Goal: Transaction & Acquisition: Purchase product/service

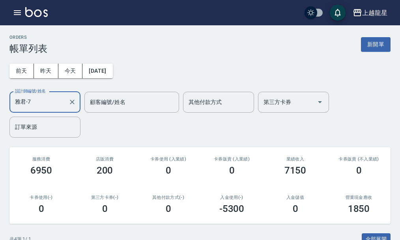
click at [70, 109] on div at bounding box center [72, 102] width 10 height 21
click at [72, 103] on icon "Clear" at bounding box center [72, 102] width 8 height 8
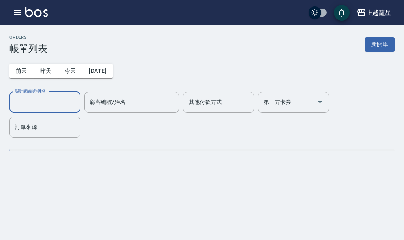
click at [41, 105] on input "設計師編號/姓名" at bounding box center [45, 102] width 64 height 14
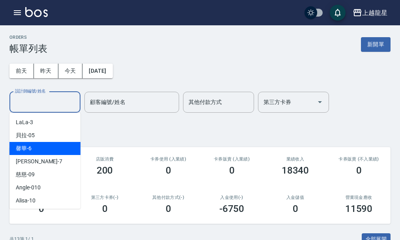
click at [37, 154] on div "馨華 -6" at bounding box center [44, 148] width 71 height 13
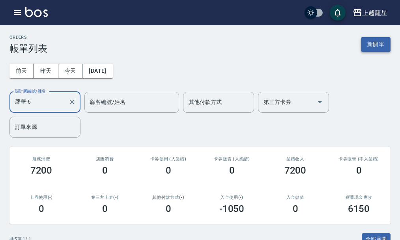
type input "馨華-6"
click at [382, 45] on button "新開單" at bounding box center [376, 44] width 30 height 15
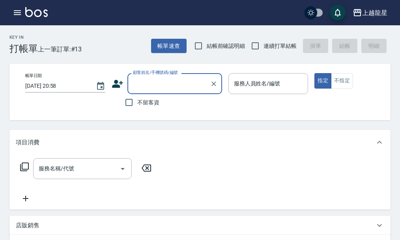
click at [154, 106] on span "不留客資" at bounding box center [148, 102] width 22 height 8
click at [137, 106] on input "不留客資" at bounding box center [129, 102] width 17 height 17
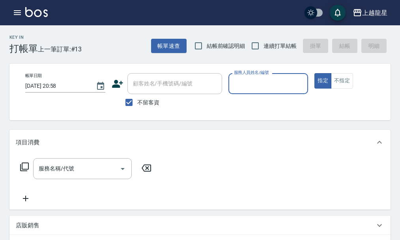
click at [142, 100] on span "不留客資" at bounding box center [148, 102] width 22 height 8
click at [137, 100] on input "不留客資" at bounding box center [129, 102] width 17 height 17
checkbox input "false"
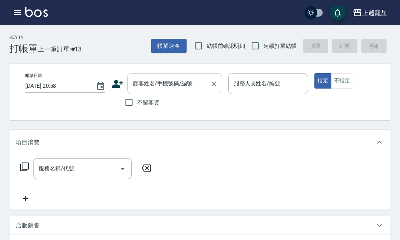
click at [151, 82] on input "顧客姓名/手機號碼/編號" at bounding box center [169, 84] width 76 height 14
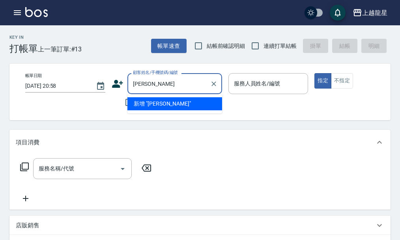
click at [142, 103] on li "新增 "[PERSON_NAME]"" at bounding box center [174, 103] width 95 height 13
type input "[PERSON_NAME]"
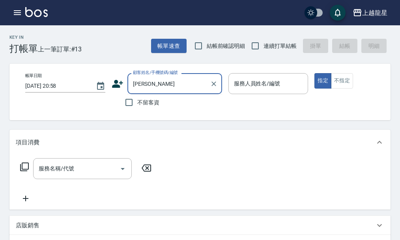
click at [154, 84] on input "[PERSON_NAME]" at bounding box center [169, 84] width 76 height 14
click at [116, 84] on icon at bounding box center [118, 84] width 12 height 12
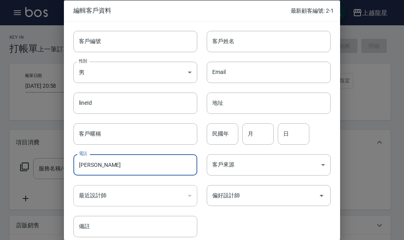
drag, startPoint x: 104, startPoint y: 166, endPoint x: 68, endPoint y: 155, distance: 37.6
click at [68, 155] on div "電話 [PERSON_NAME] 電話" at bounding box center [130, 159] width 133 height 31
paste input "[PERSON_NAME]"
click at [101, 164] on input "[PERSON_NAME]" at bounding box center [135, 164] width 124 height 21
drag, startPoint x: 101, startPoint y: 164, endPoint x: 79, endPoint y: 165, distance: 22.5
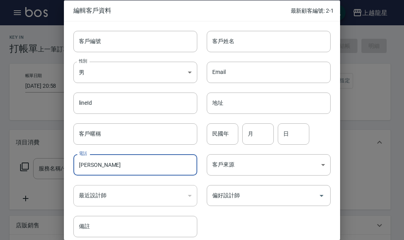
click at [79, 165] on input "[PERSON_NAME]" at bounding box center [135, 164] width 124 height 21
type input "[PERSON_NAME]"
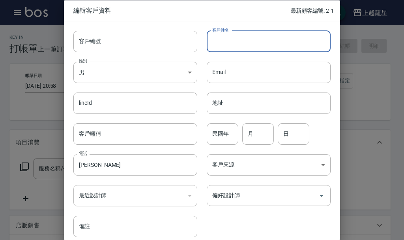
click at [227, 45] on input "客戶姓名" at bounding box center [269, 40] width 124 height 21
paste input "[PERSON_NAME]"
type input "[PERSON_NAME]"
click at [146, 165] on input "[PERSON_NAME]" at bounding box center [135, 164] width 124 height 21
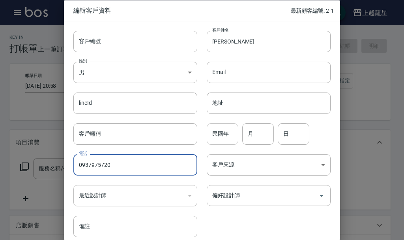
type input "0937975720"
click at [220, 137] on input "民國年" at bounding box center [223, 133] width 32 height 21
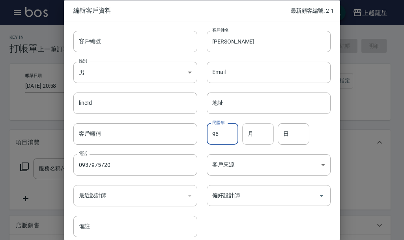
type input "96"
click at [256, 130] on input "月" at bounding box center [258, 133] width 32 height 21
type input "01"
click at [293, 135] on input "日" at bounding box center [294, 133] width 32 height 21
type input "28"
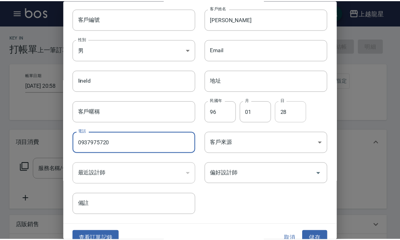
scroll to position [34, 0]
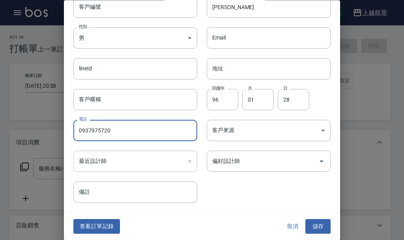
click at [316, 227] on button "儲存" at bounding box center [318, 226] width 25 height 15
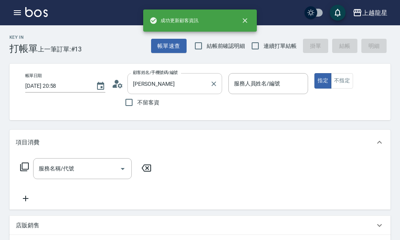
click at [158, 87] on input "[PERSON_NAME]" at bounding box center [169, 84] width 76 height 14
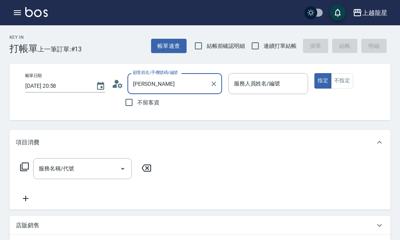
drag, startPoint x: 152, startPoint y: 85, endPoint x: 114, endPoint y: 83, distance: 37.9
click at [114, 83] on div "顧客姓名/手機號碼/編號 [PERSON_NAME] 顧客姓名/手機號碼/編號" at bounding box center [167, 83] width 111 height 21
click at [150, 86] on input "[PERSON_NAME]" at bounding box center [169, 84] width 76 height 14
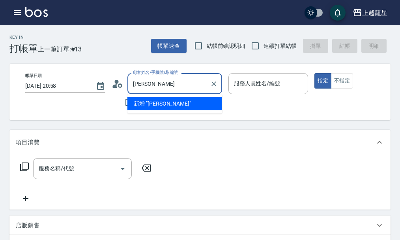
type input "王"
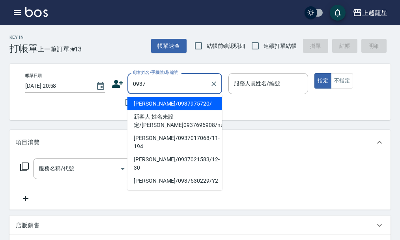
click at [163, 102] on li "[PERSON_NAME]/0937975720/" at bounding box center [174, 103] width 95 height 13
type input "[PERSON_NAME]/0937975720/"
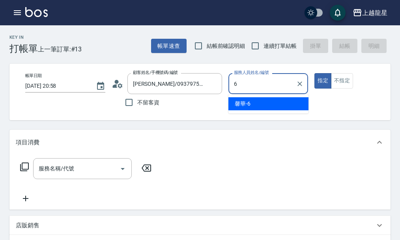
type input "馨華-6"
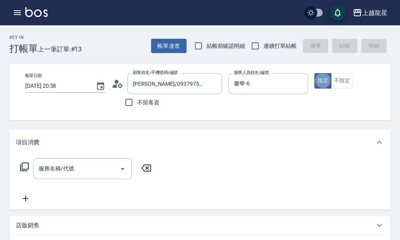
type button "true"
click at [84, 175] on input "服務名稱/代號" at bounding box center [77, 168] width 80 height 14
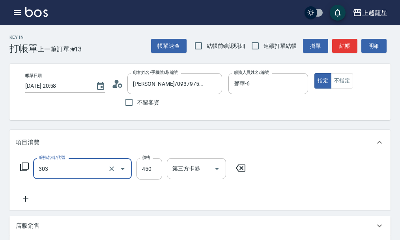
type input "剪髮(303)"
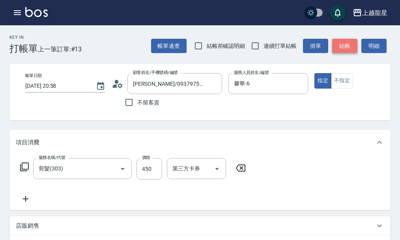
click at [349, 40] on button "結帳" at bounding box center [344, 46] width 25 height 15
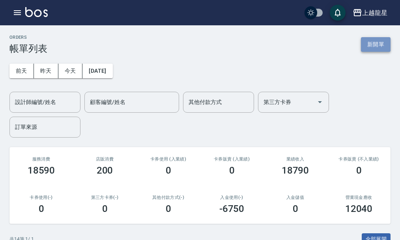
click at [379, 42] on button "新開單" at bounding box center [376, 44] width 30 height 15
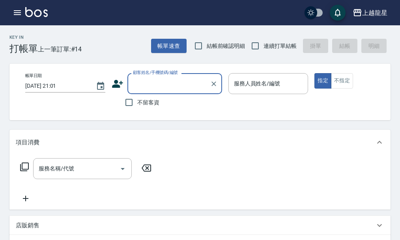
click at [157, 92] on div "顧客姓名/手機號碼/編號" at bounding box center [174, 83] width 95 height 21
click at [157, 84] on input "顧客姓名/手機號碼/編號" at bounding box center [169, 84] width 76 height 14
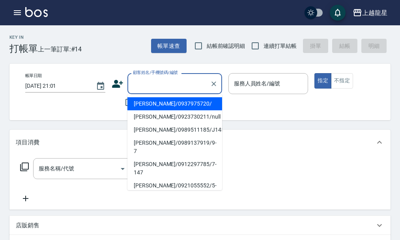
click at [157, 84] on input "顧客姓名/手機號碼/編號" at bounding box center [169, 84] width 76 height 14
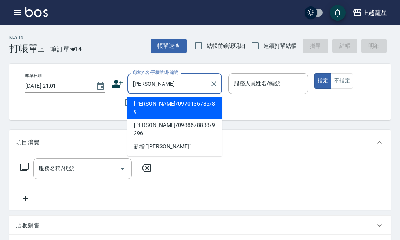
click at [171, 107] on li "[PERSON_NAME]/0970136785/8-9" at bounding box center [174, 107] width 95 height 21
type input "[PERSON_NAME]/0970136785/8-9"
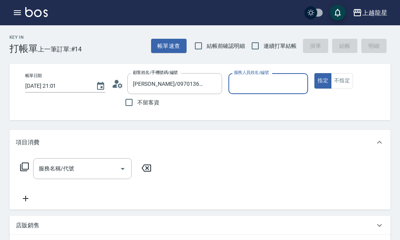
type input "馨華-6"
click at [62, 174] on input "服務名稱/代號" at bounding box center [77, 168] width 80 height 14
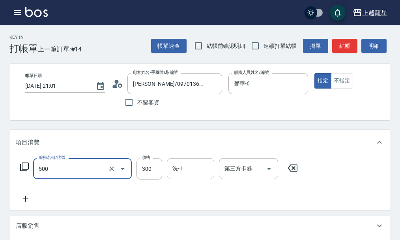
type input "一般洗髮(500)"
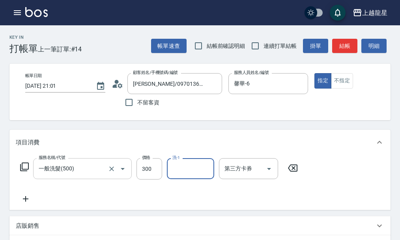
type input "6"
type input "Lily-20"
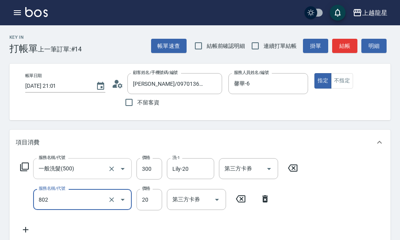
type input "潤絲(802)"
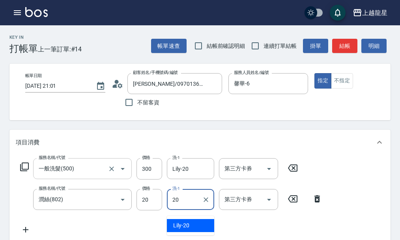
type input "Lily-20"
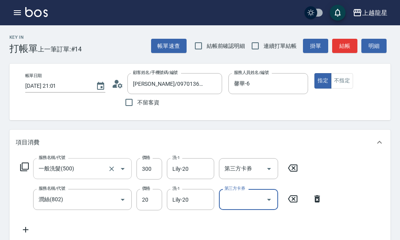
scroll to position [4, 0]
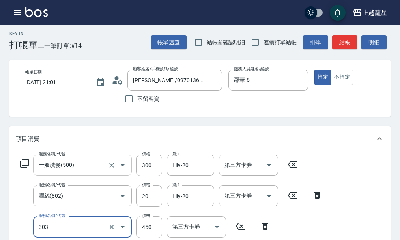
type input "剪髮(303)"
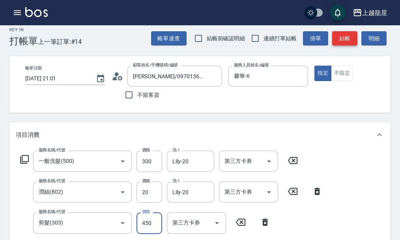
click at [348, 34] on button "結帳" at bounding box center [344, 38] width 25 height 15
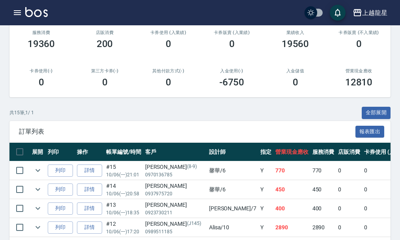
scroll to position [39, 0]
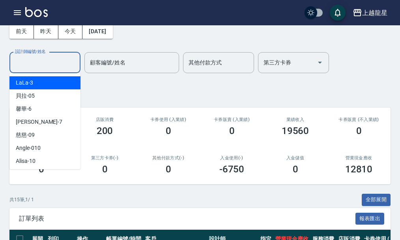
click at [22, 63] on input "設計師編號/姓名" at bounding box center [45, 63] width 64 height 14
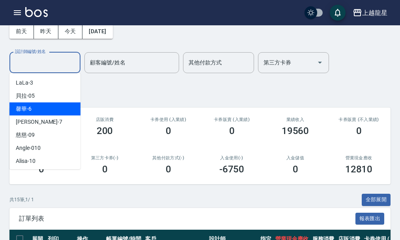
click at [29, 111] on span "馨華 -6" at bounding box center [24, 109] width 16 height 8
type input "馨華-6"
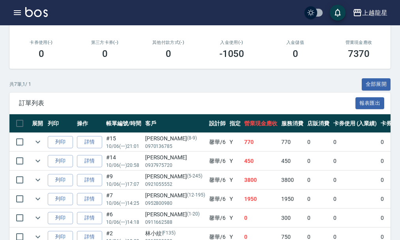
scroll to position [0, 0]
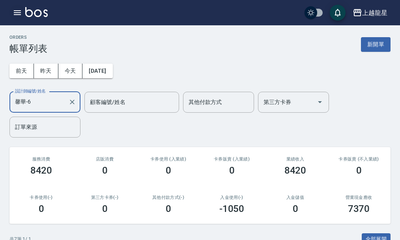
click at [20, 19] on button "button" at bounding box center [17, 13] width 16 height 16
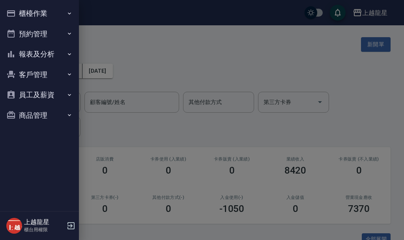
click at [45, 43] on button "預約管理" at bounding box center [39, 34] width 73 height 21
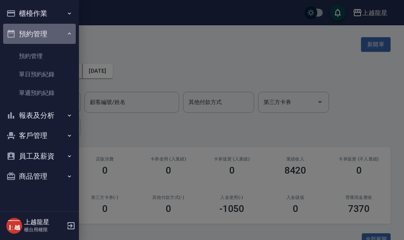
click at [45, 43] on button "預約管理" at bounding box center [39, 34] width 73 height 21
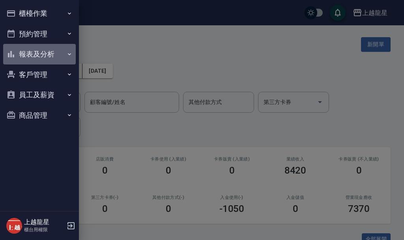
click at [47, 54] on button "報表及分析" at bounding box center [39, 54] width 73 height 21
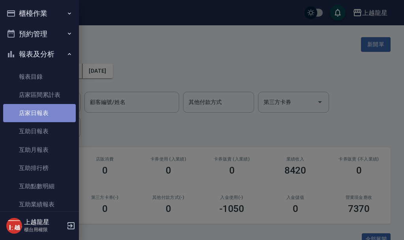
click at [50, 110] on link "店家日報表" at bounding box center [39, 113] width 73 height 18
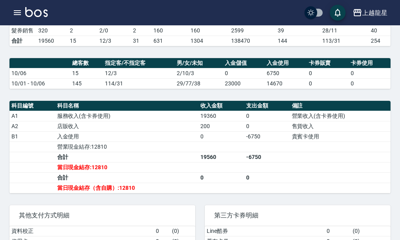
scroll to position [197, 0]
